Goal: Navigation & Orientation: Find specific page/section

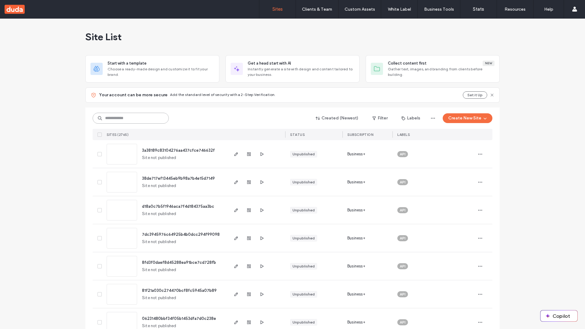
click at [131, 118] on input at bounding box center [131, 118] width 76 height 11
type input "**********"
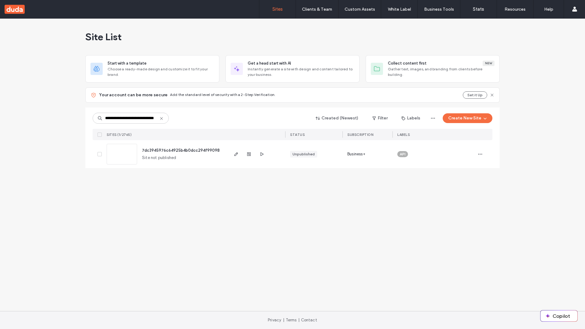
click at [181, 150] on span "7dc3945976c64925b4b0dcc294f99098" at bounding box center [181, 150] width 78 height 5
